Goal: Task Accomplishment & Management: Complete application form

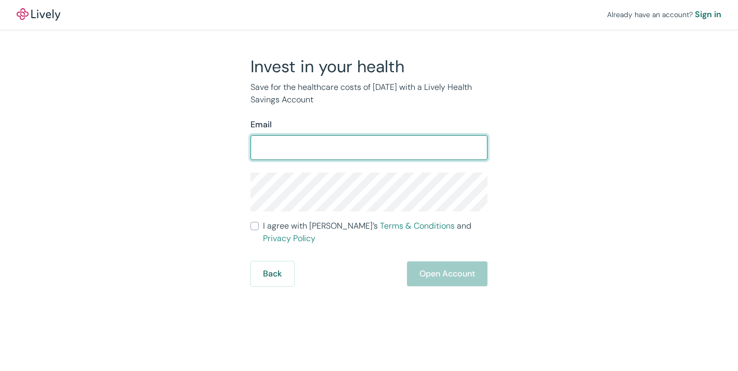
click at [362, 152] on input "Email" at bounding box center [369, 147] width 237 height 21
type input "[EMAIL_ADDRESS][DOMAIN_NAME]"
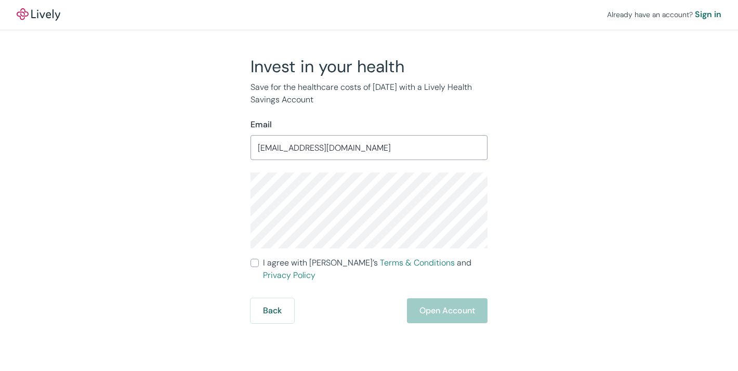
click at [261, 267] on label "I agree with Lively’s Terms & Conditions and Privacy Policy" at bounding box center [369, 269] width 237 height 25
click at [259, 267] on input "I agree with Lively’s Terms & Conditions and Privacy Policy" at bounding box center [255, 263] width 8 height 8
checkbox input "true"
click at [427, 298] on button "Open Account" at bounding box center [447, 310] width 81 height 25
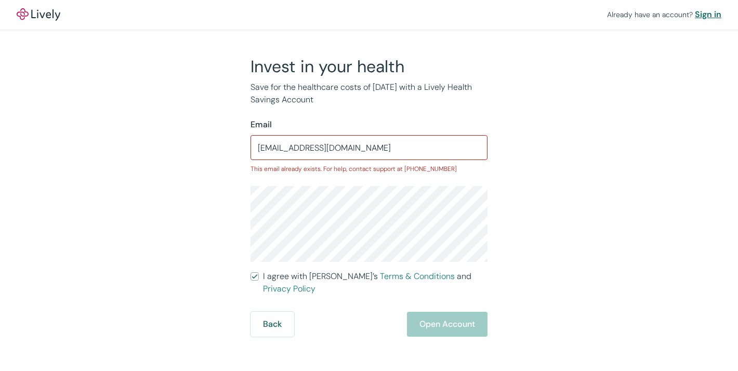
click at [714, 17] on div "Sign in" at bounding box center [708, 14] width 27 height 12
